Goal: Find specific page/section: Find specific page/section

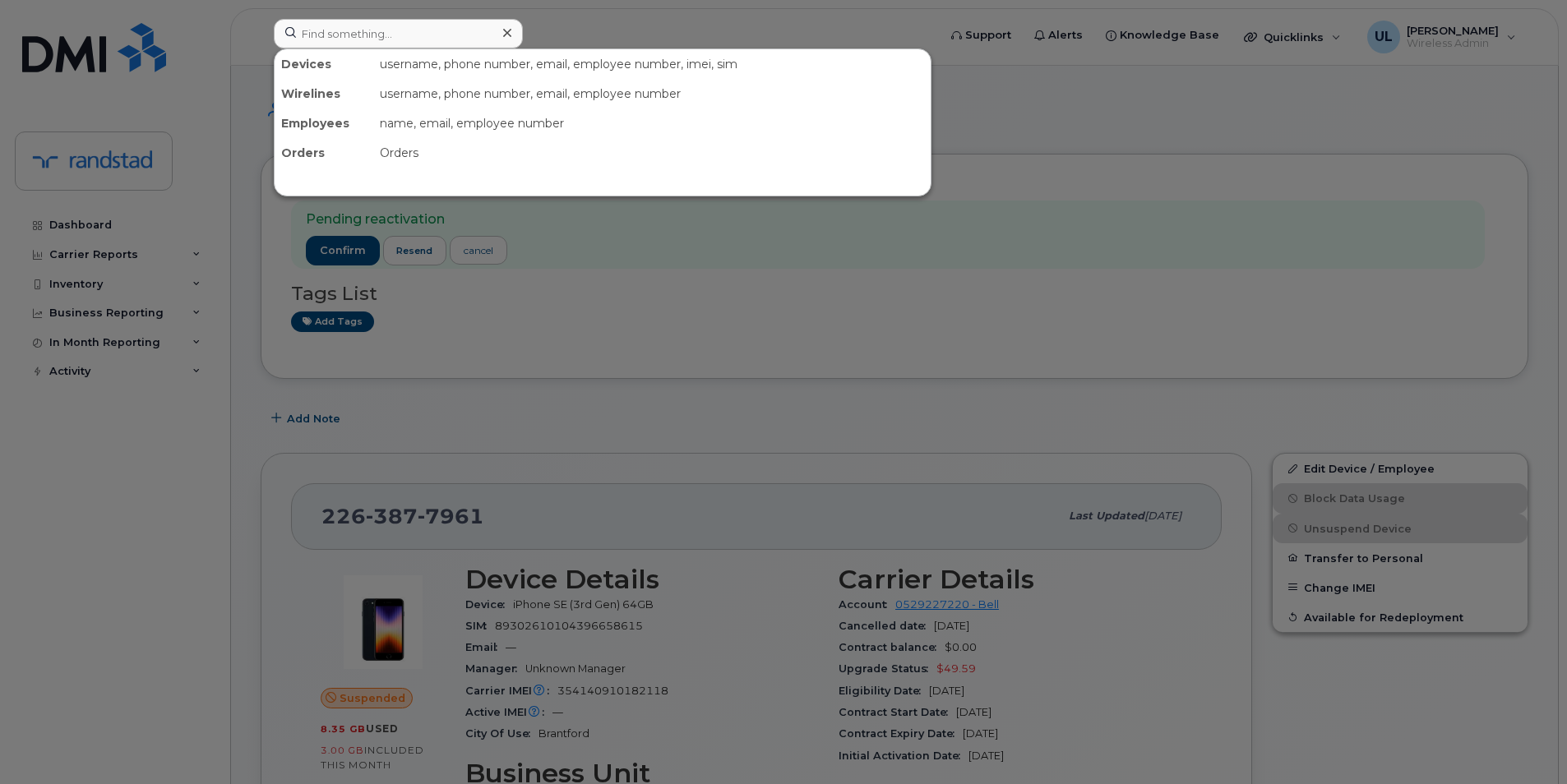
click at [309, 38] on input at bounding box center [398, 33] width 249 height 29
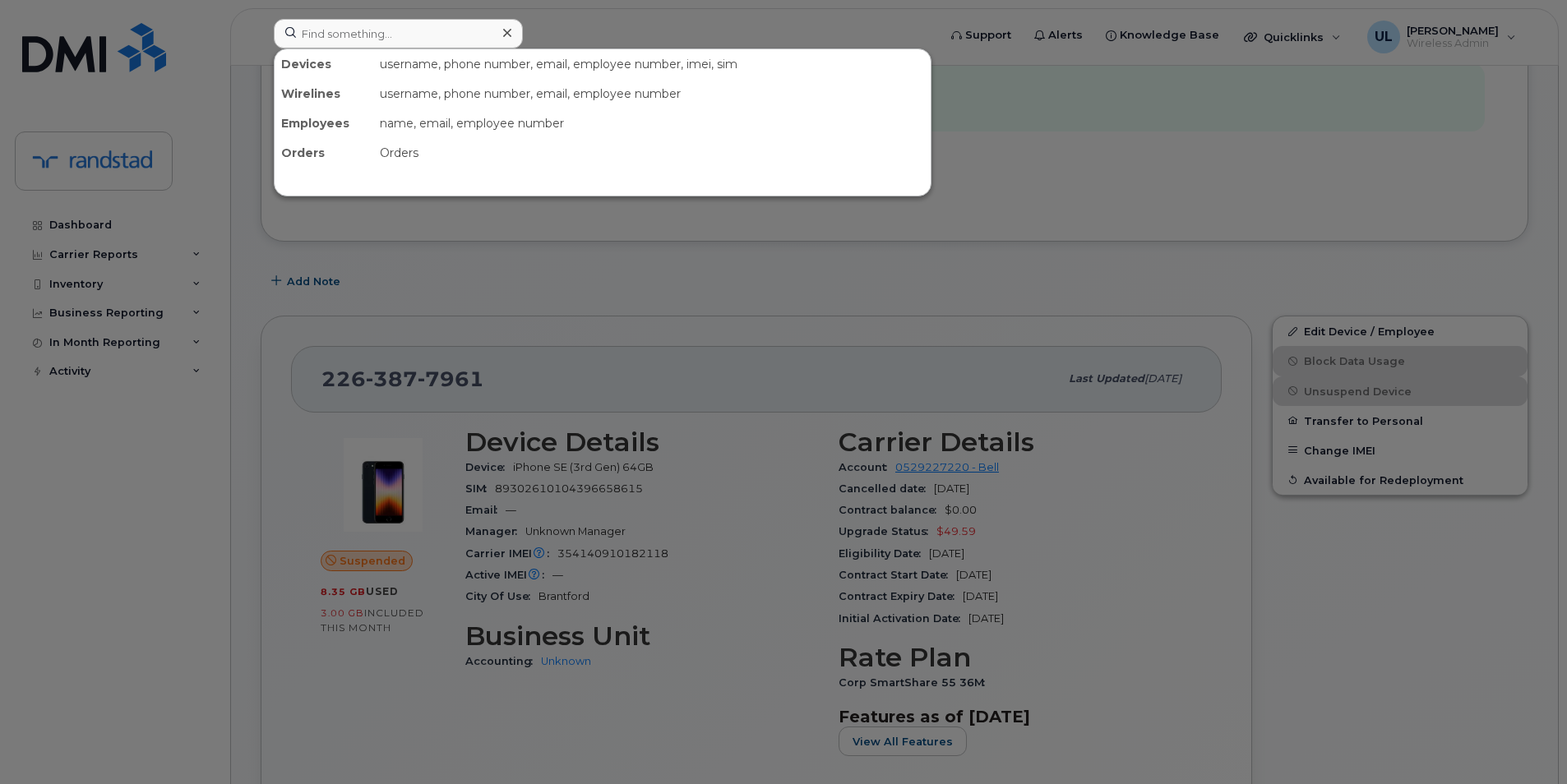
scroll to position [137, 0]
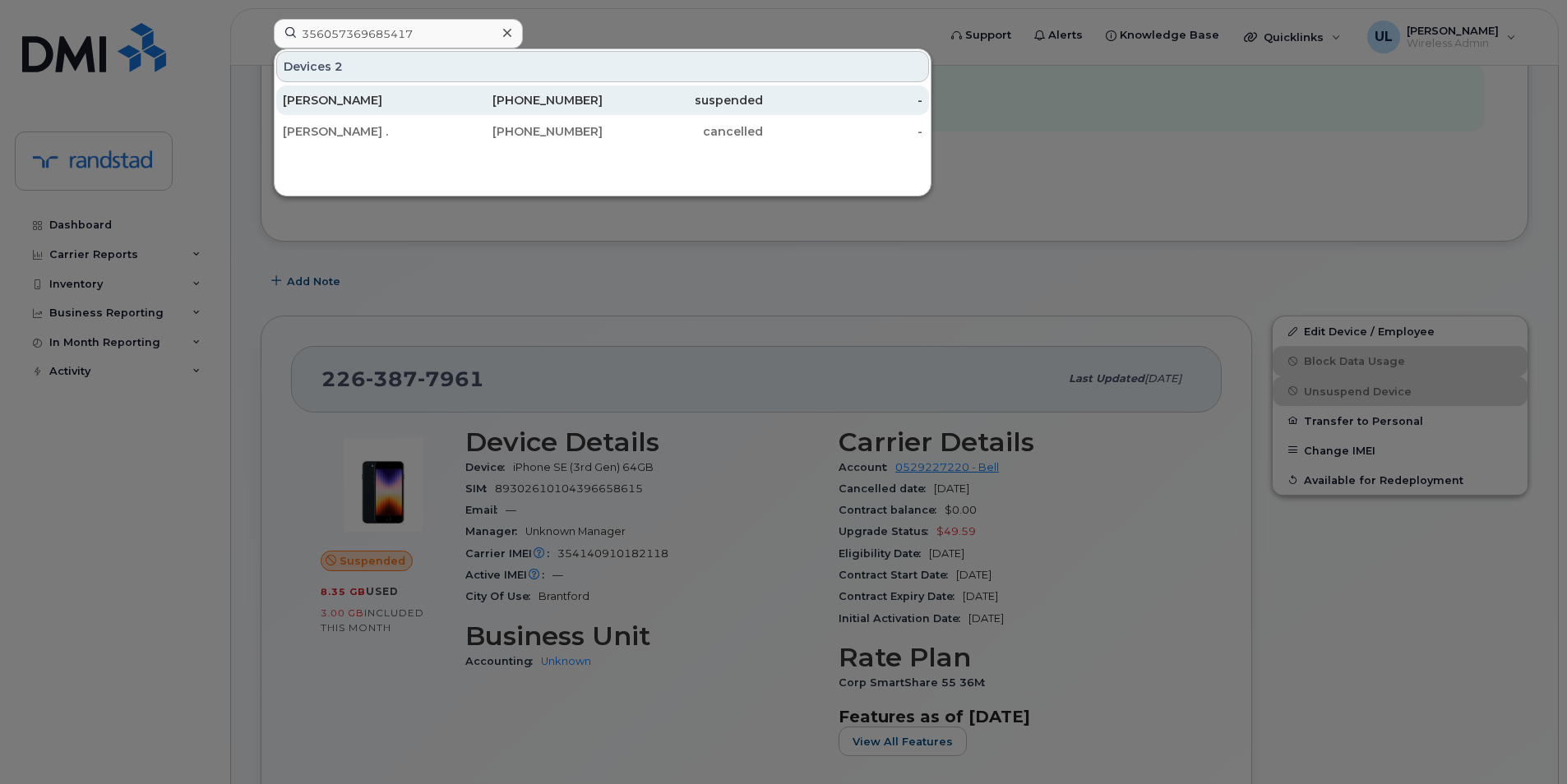
type input "356057369685417"
click at [415, 105] on div "[PERSON_NAME]" at bounding box center [363, 100] width 160 height 16
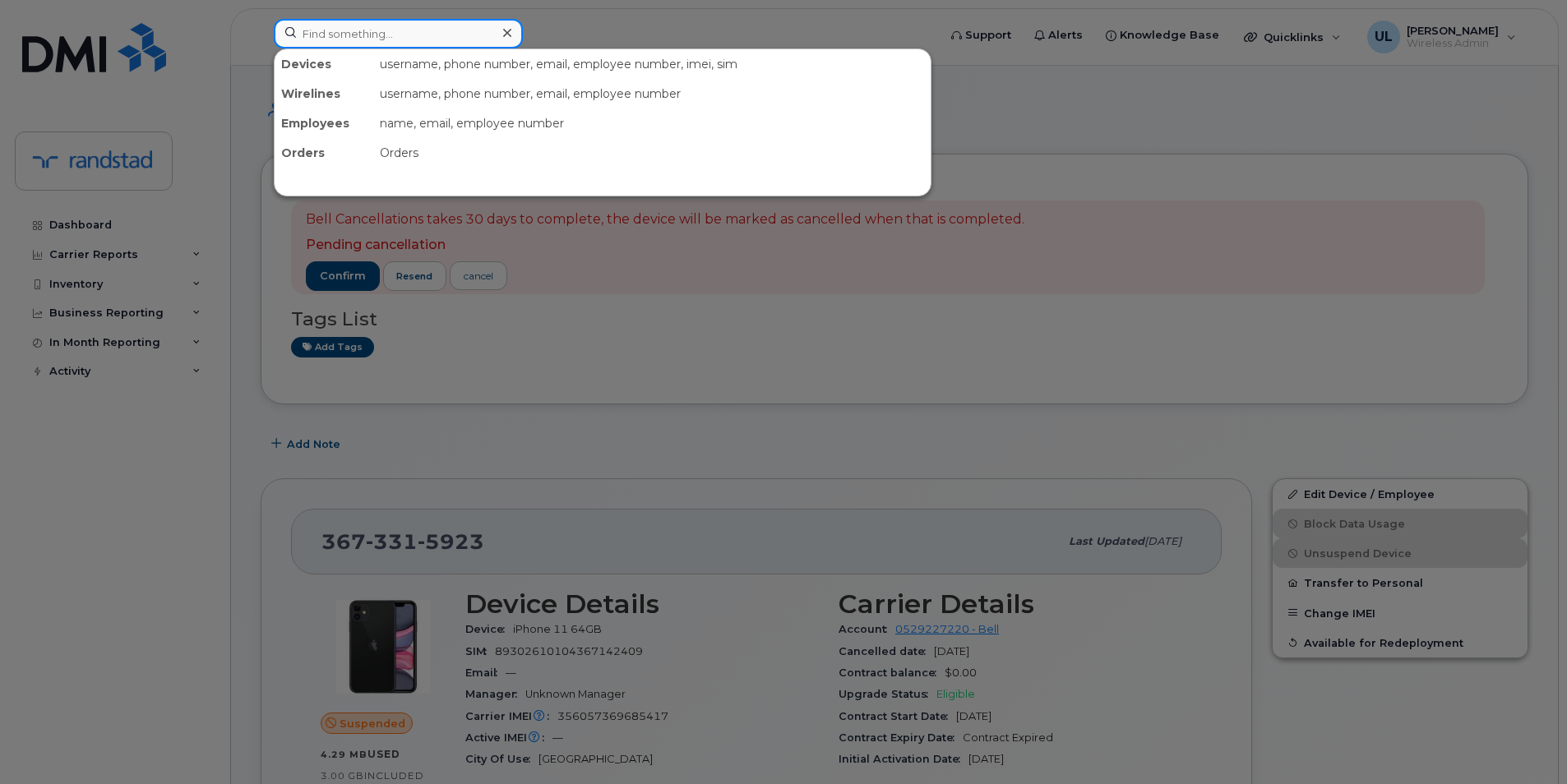
click at [372, 36] on input at bounding box center [398, 33] width 249 height 29
paste input "354140910182118"
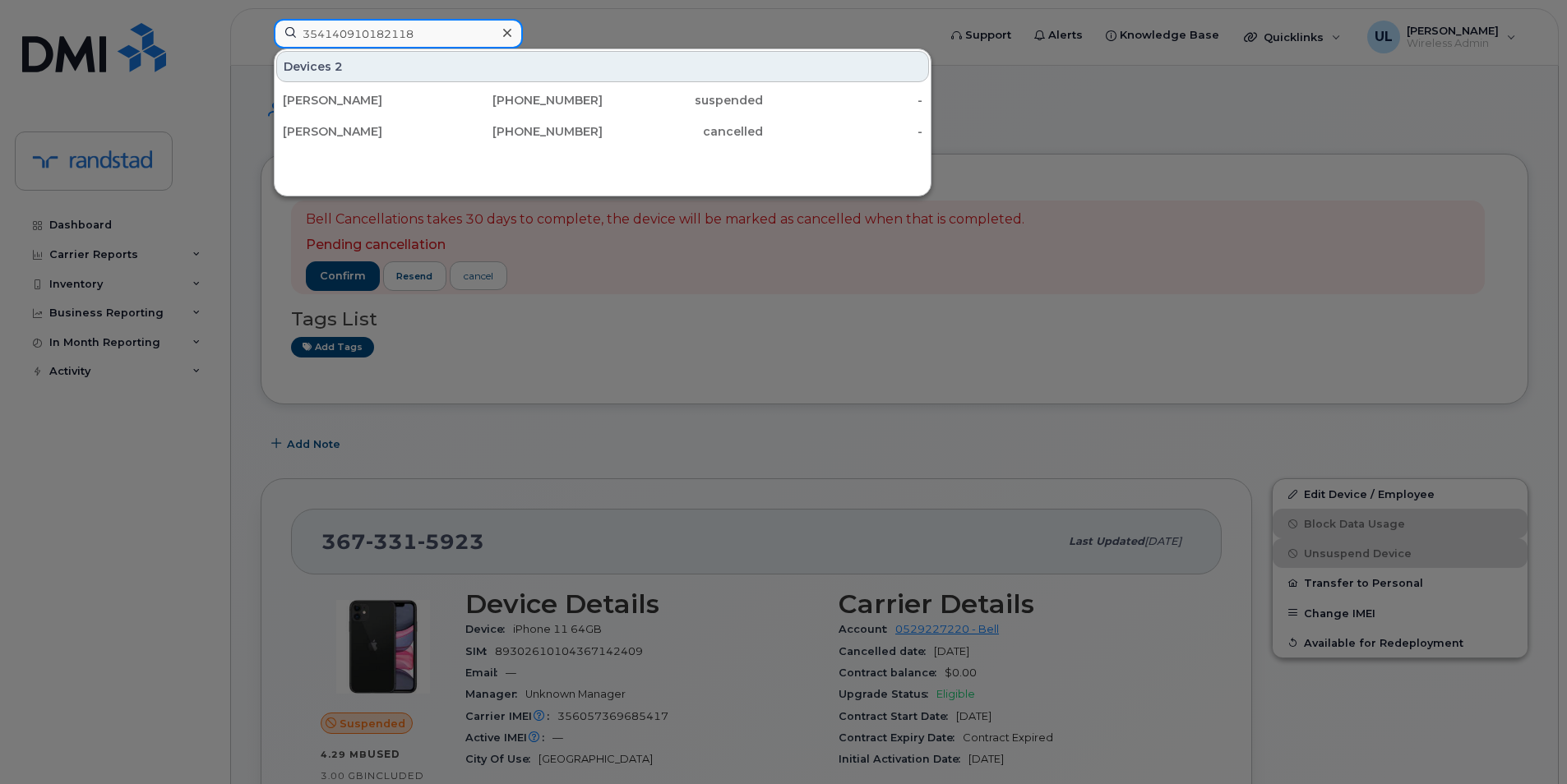
type input "354140910182118"
click at [697, 303] on div at bounding box center [784, 392] width 1567 height 784
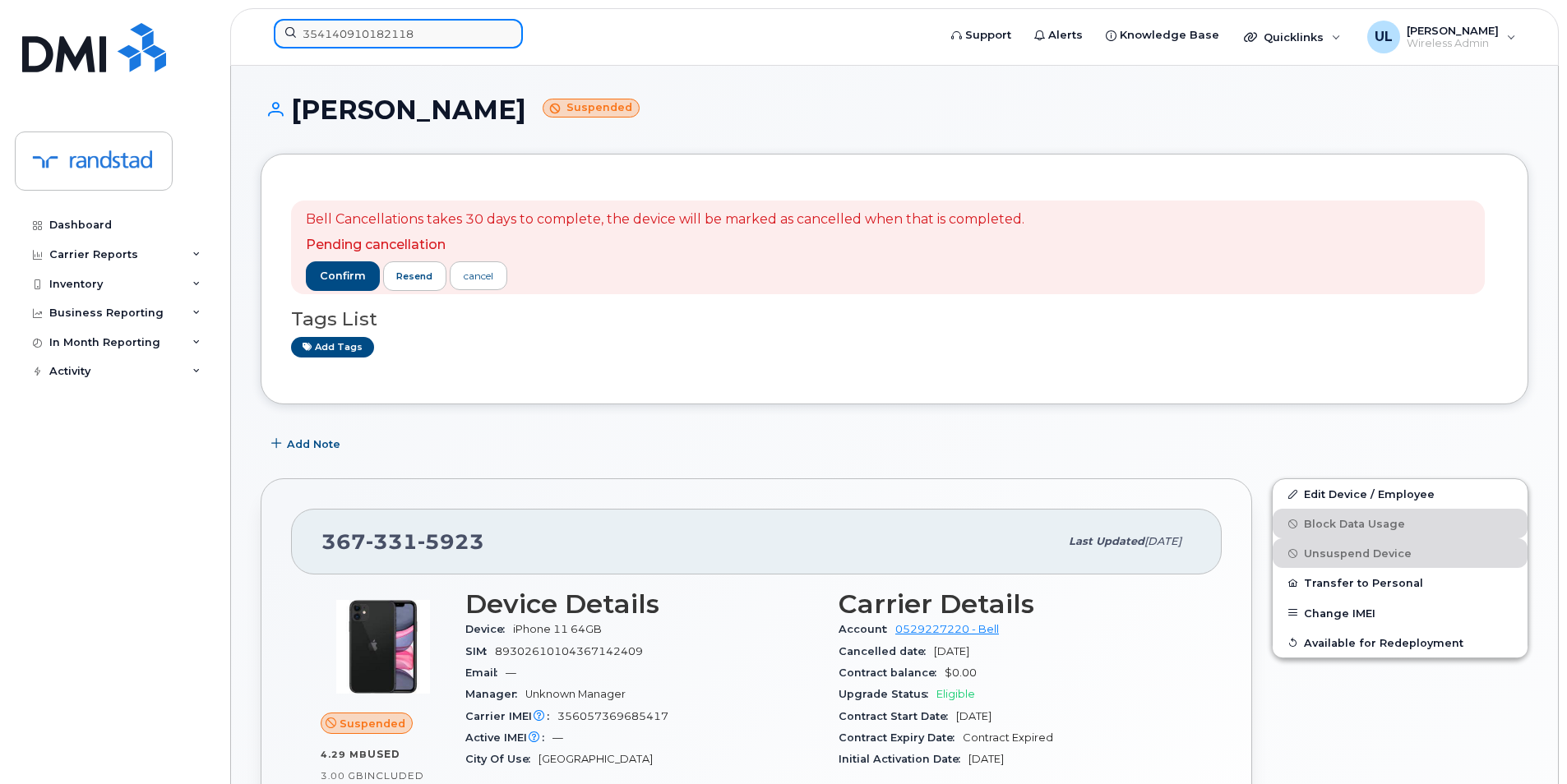
click at [429, 41] on input "354140910182118" at bounding box center [398, 33] width 249 height 29
